Goal: Find specific page/section: Find specific page/section

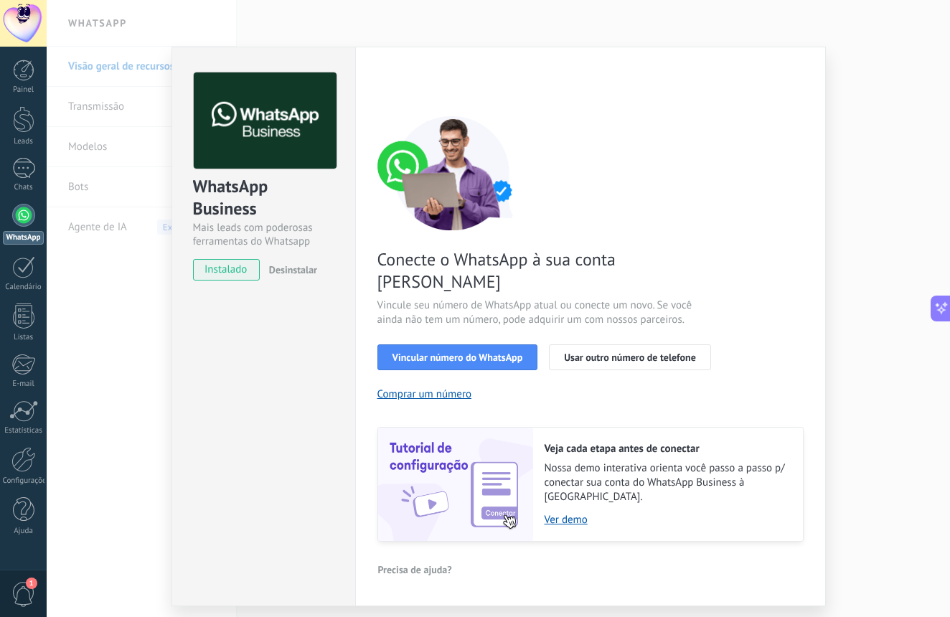
click at [101, 108] on div "WhatsApp Business Mais leads com poderosas ferramentas do Whatsapp instalado De…" at bounding box center [498, 308] width 903 height 617
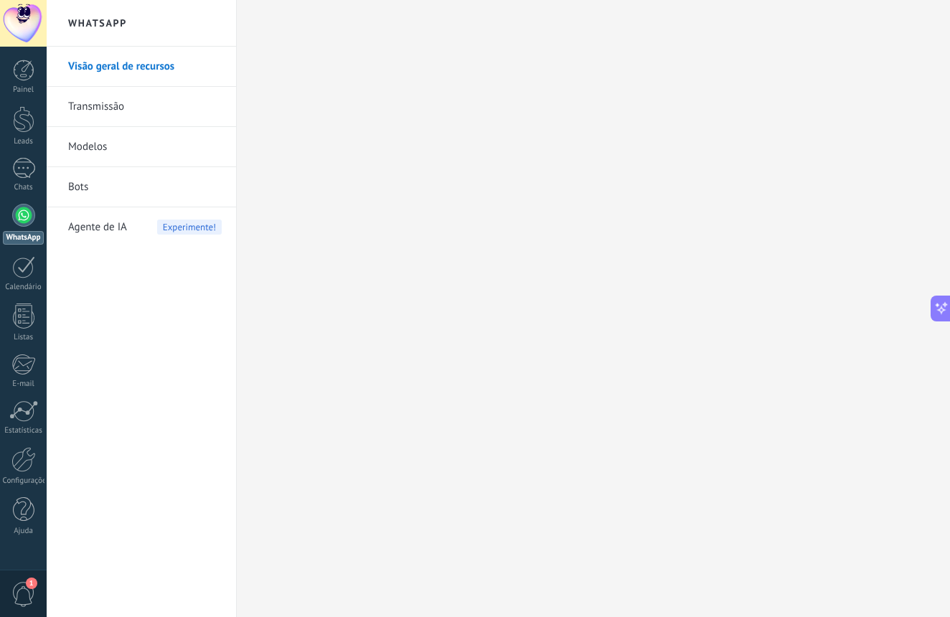
click at [101, 196] on link "Bots" at bounding box center [145, 187] width 154 height 40
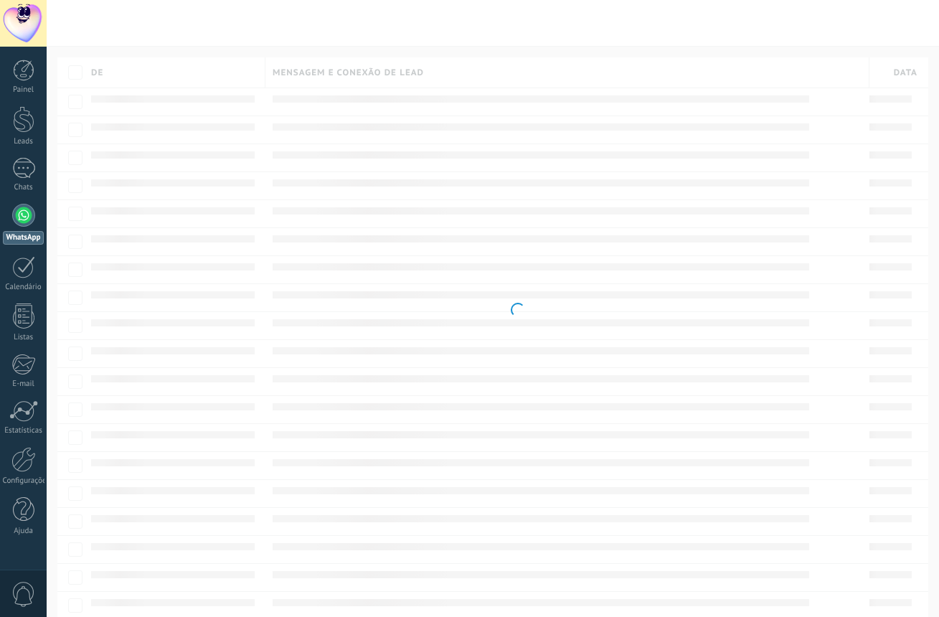
click at [33, 220] on div at bounding box center [23, 215] width 23 height 23
click at [27, 217] on div at bounding box center [23, 215] width 23 height 23
click at [26, 224] on div at bounding box center [23, 215] width 23 height 23
